Goal: Navigation & Orientation: Find specific page/section

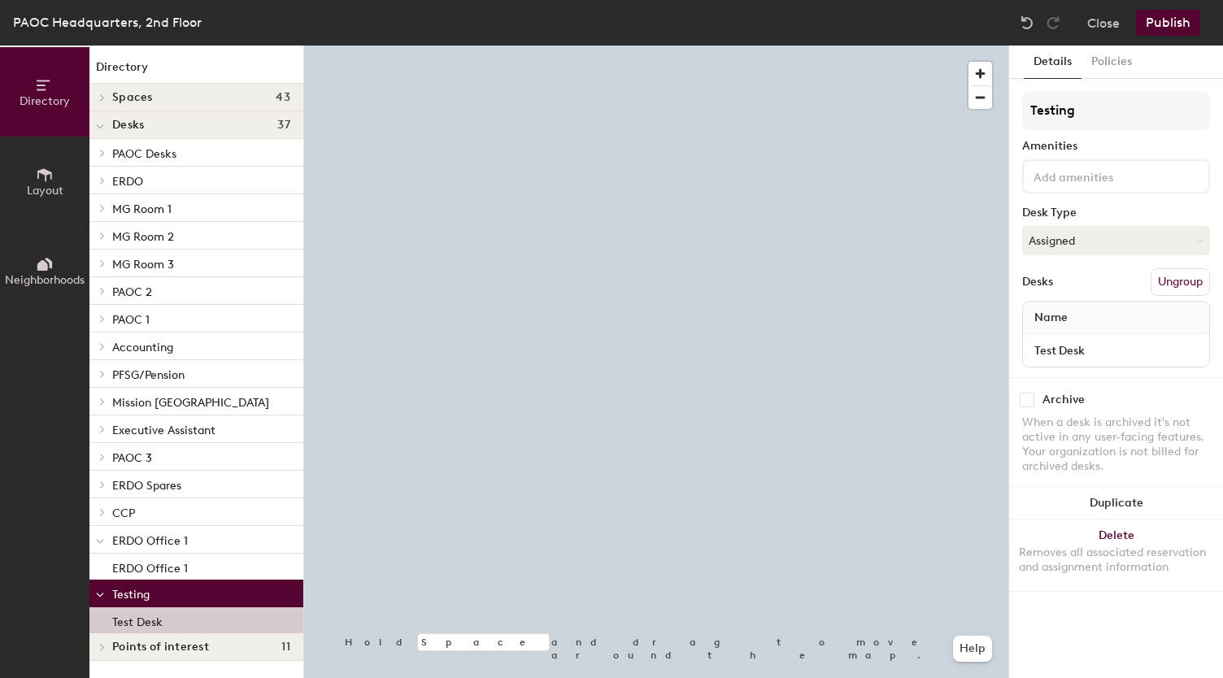
click at [251, 616] on div "Test Desk" at bounding box center [196, 621] width 214 height 26
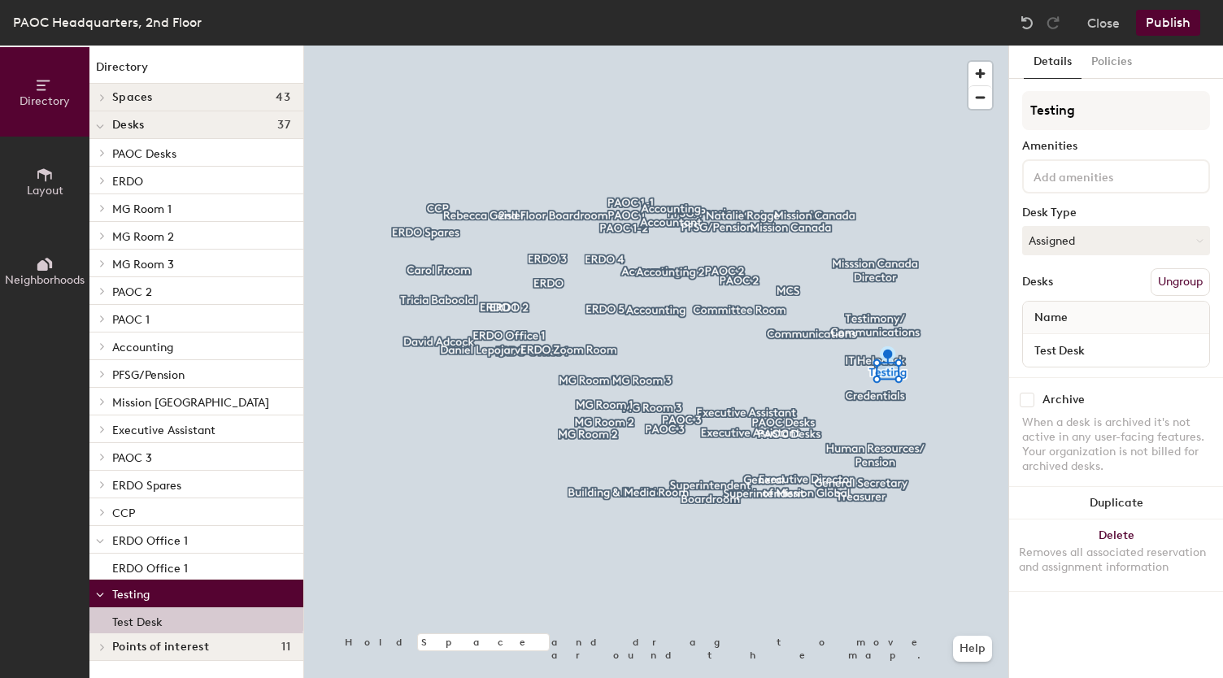
click at [239, 583] on p "Testing" at bounding box center [201, 593] width 178 height 21
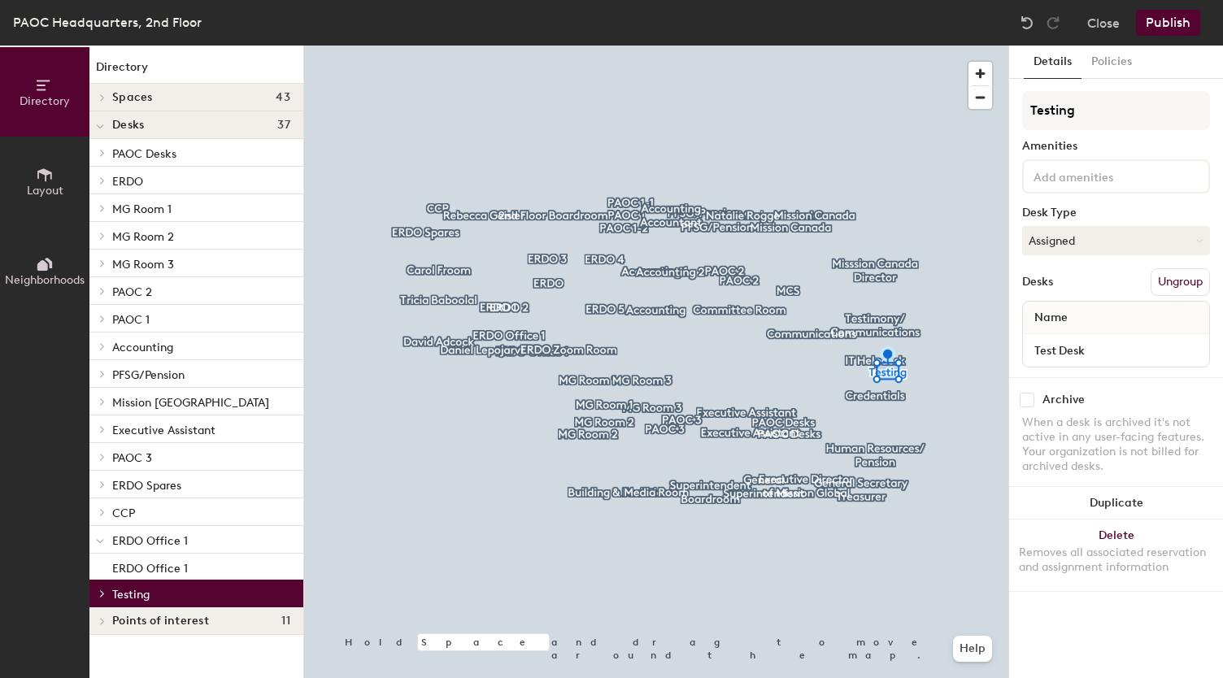
click at [244, 595] on p "Testing" at bounding box center [201, 593] width 178 height 21
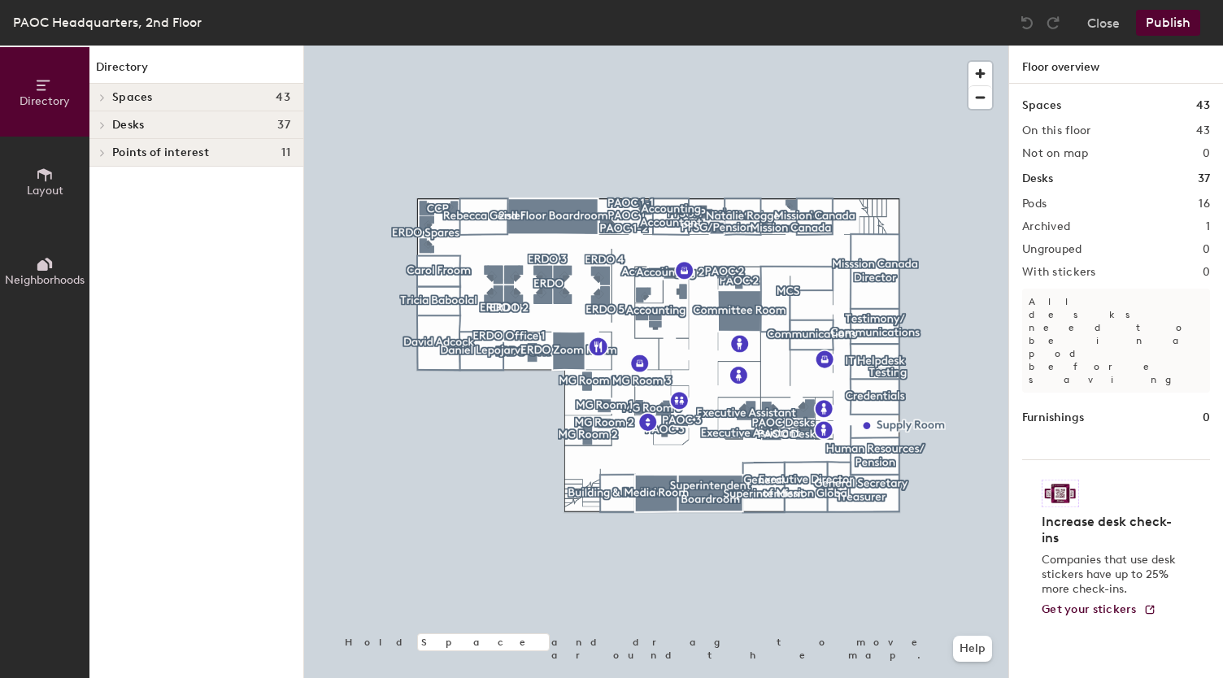
click at [100, 121] on icon at bounding box center [102, 125] width 7 height 8
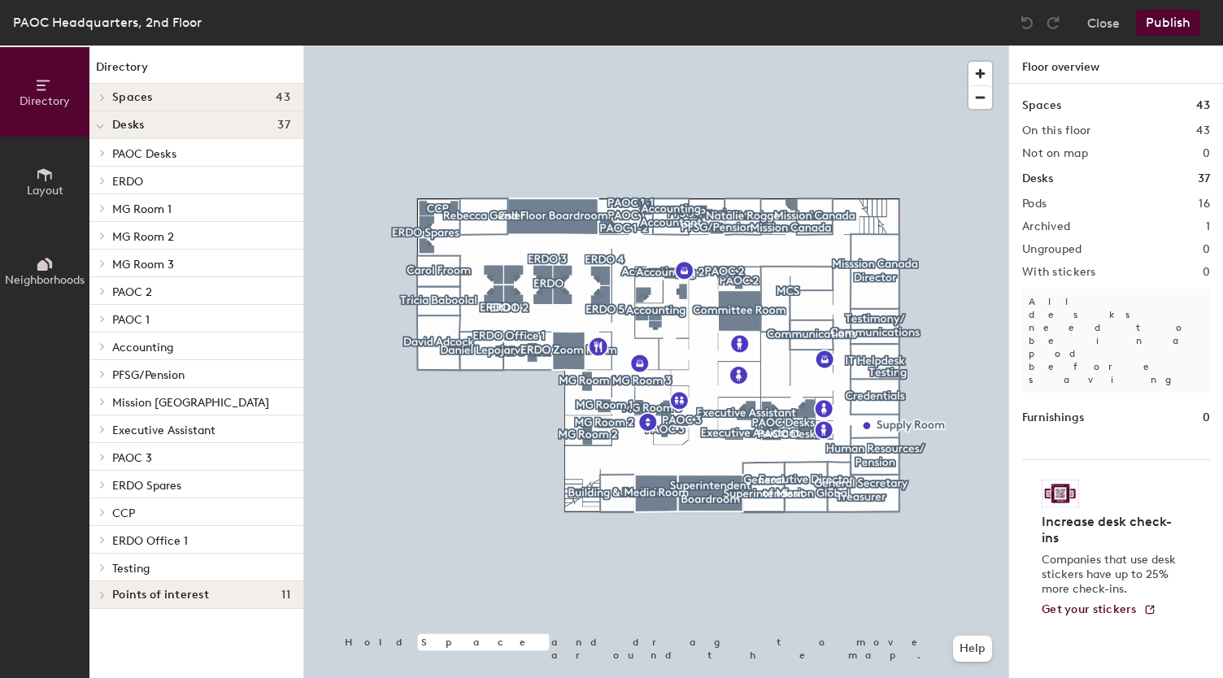
click at [162, 539] on span "ERDO Office 1" at bounding box center [150, 541] width 76 height 14
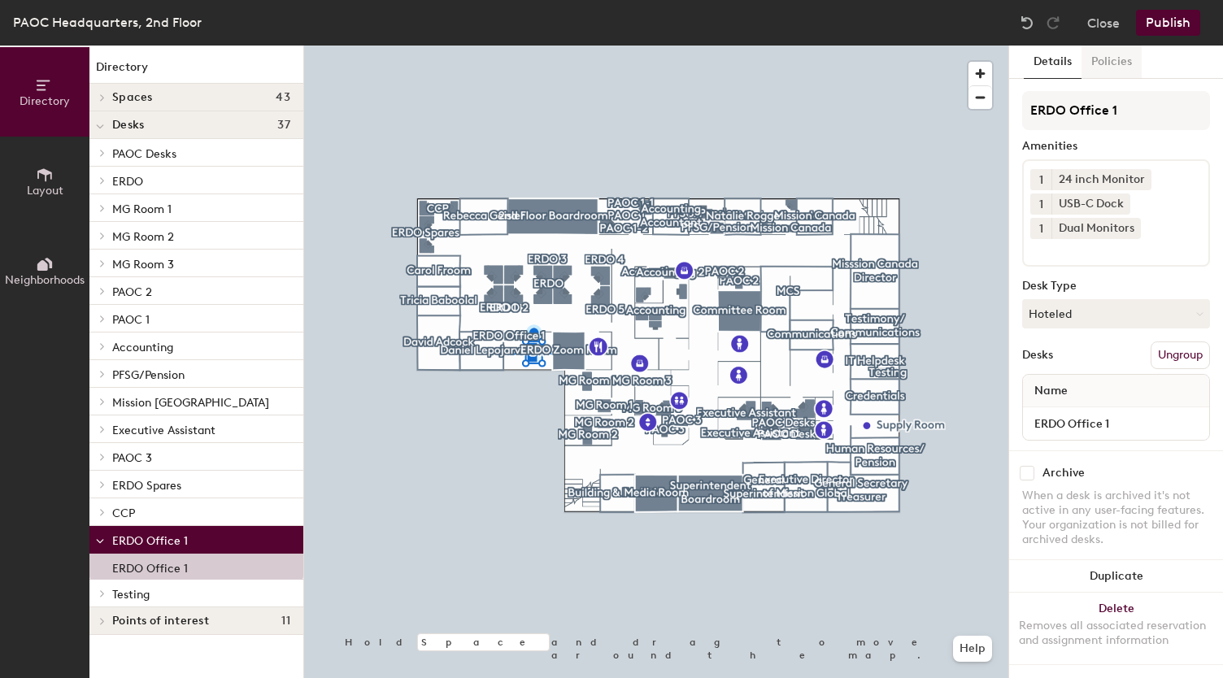
click at [1116, 60] on button "Policies" at bounding box center [1112, 62] width 60 height 33
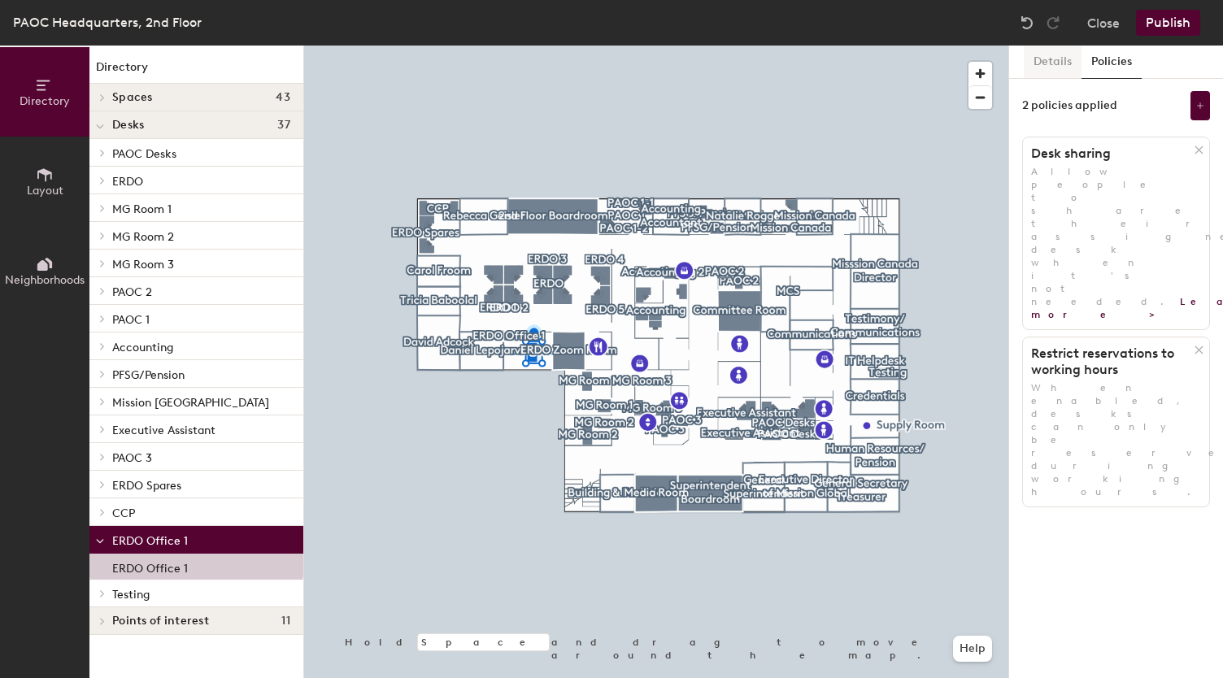
click at [1059, 71] on button "Details" at bounding box center [1053, 62] width 58 height 33
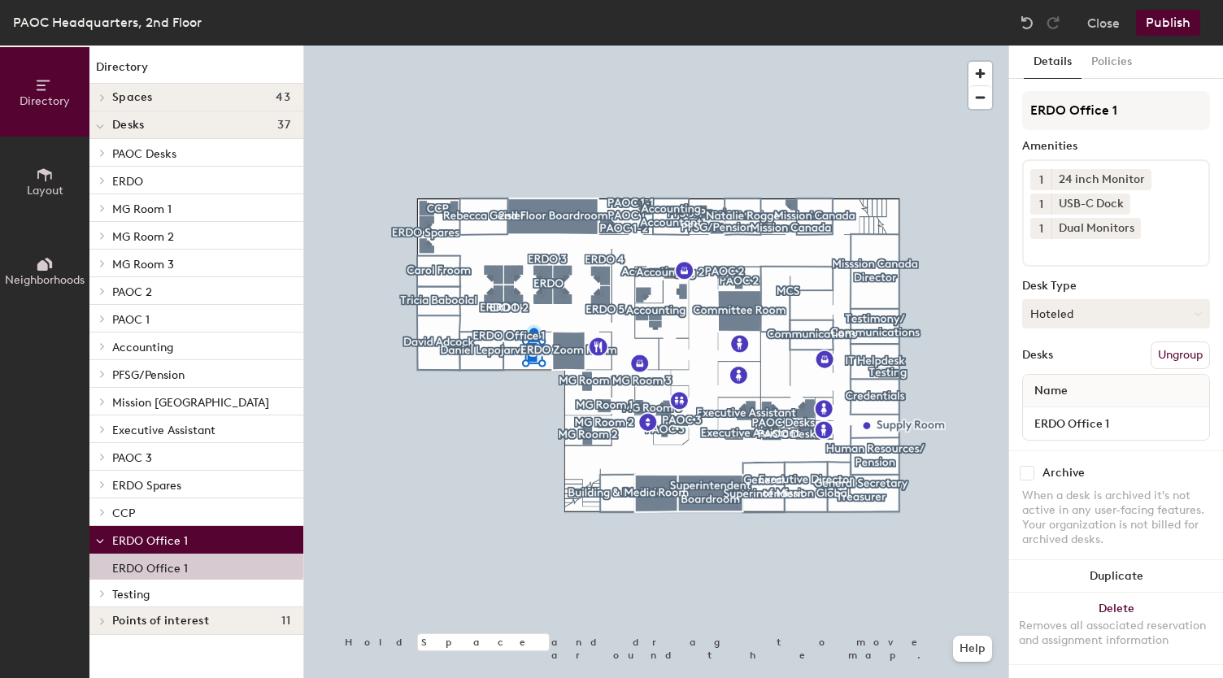
click at [1051, 316] on button "Hoteled" at bounding box center [1116, 313] width 188 height 29
